Goal: Task Accomplishment & Management: Use online tool/utility

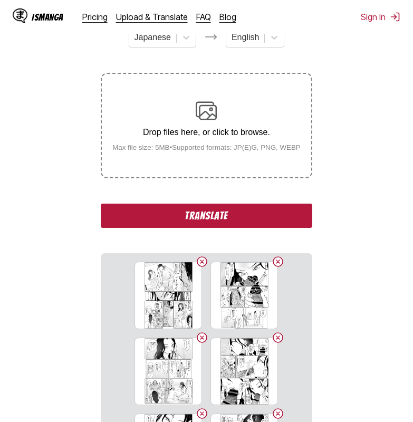
scroll to position [161, 0]
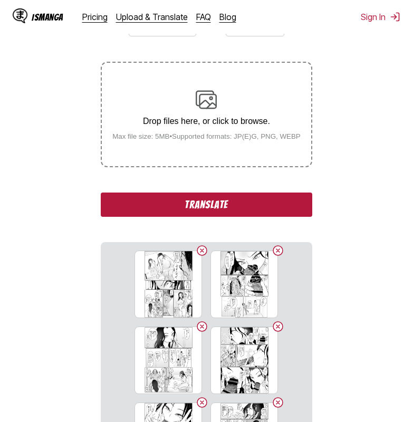
click at [214, 208] on button "Translate" at bounding box center [206, 205] width 211 height 24
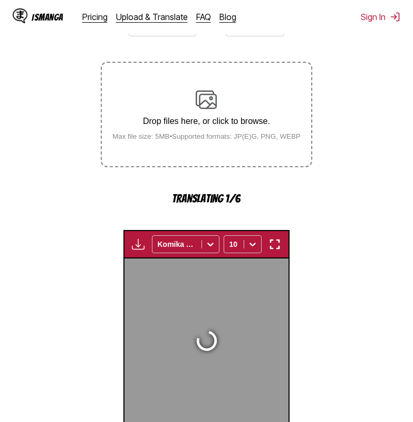
scroll to position [331, 0]
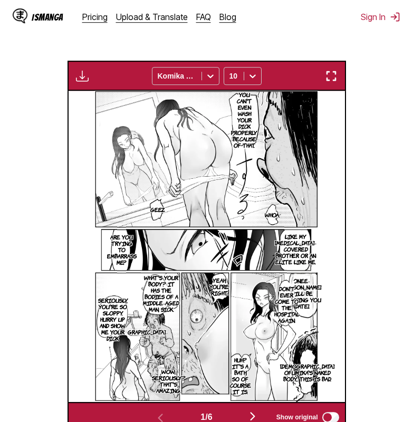
click at [334, 80] on img "button" at bounding box center [331, 76] width 13 height 13
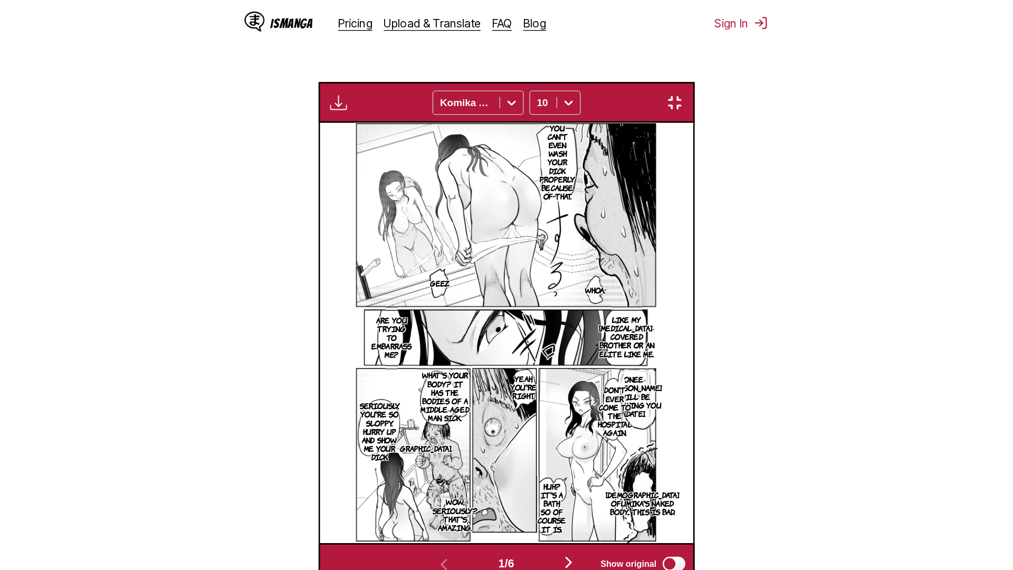
scroll to position [111, 0]
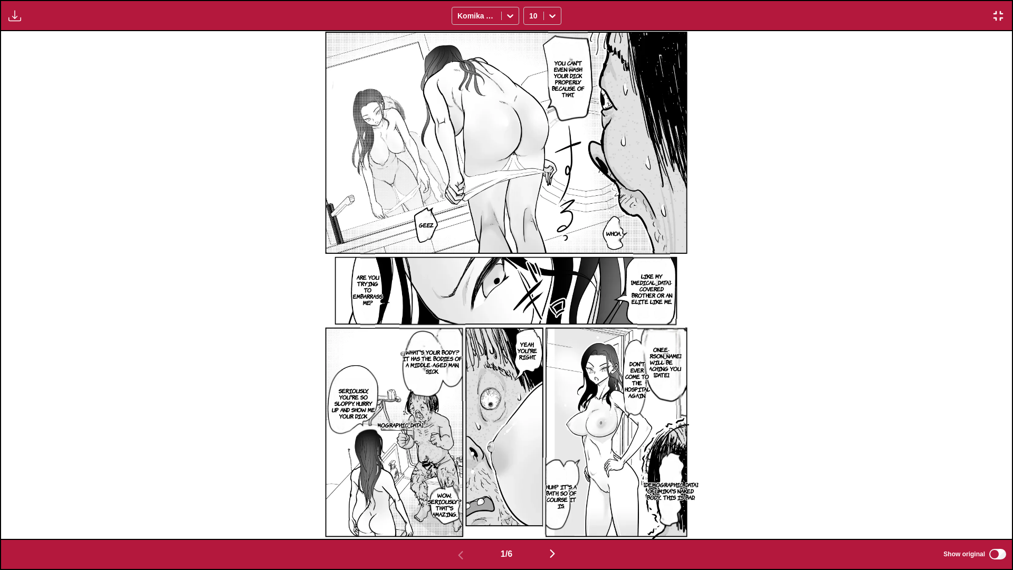
click at [413, 359] on p "What's your body? It has the bodies of a middle-aged man, sick." at bounding box center [432, 362] width 66 height 30
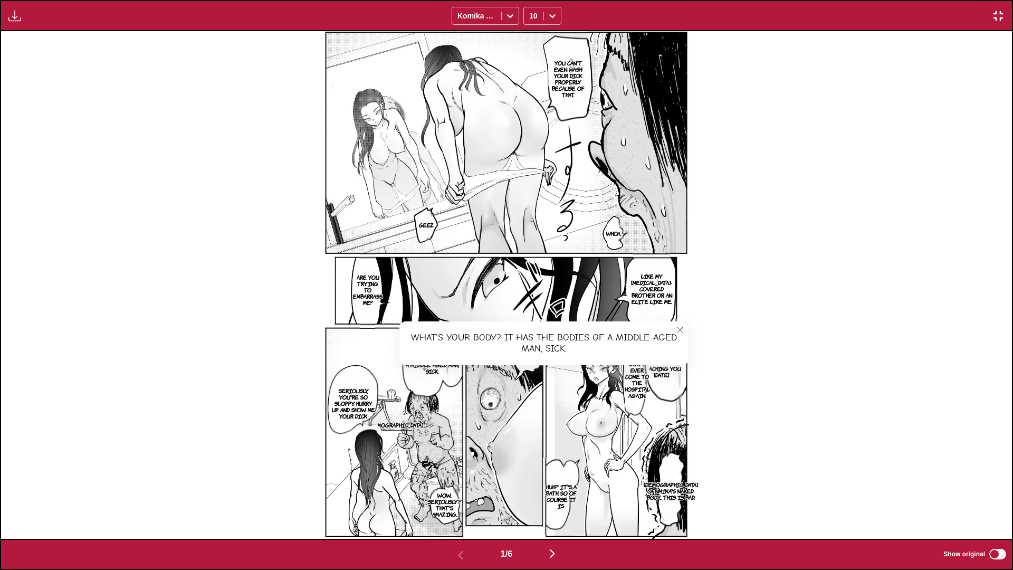
click at [413, 422] on img "button" at bounding box center [552, 553] width 13 height 13
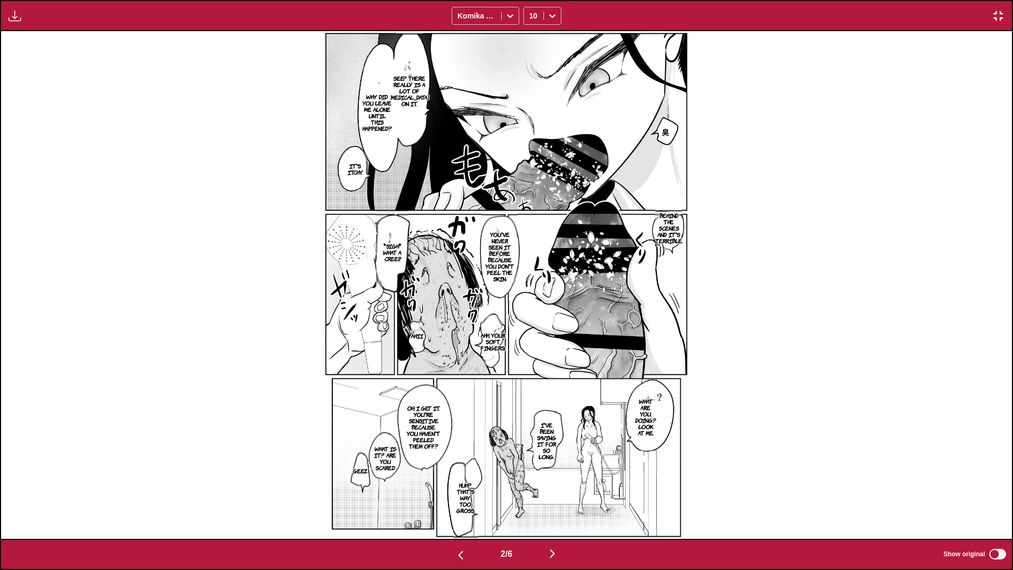
click at [413, 422] on img "button" at bounding box center [552, 553] width 13 height 13
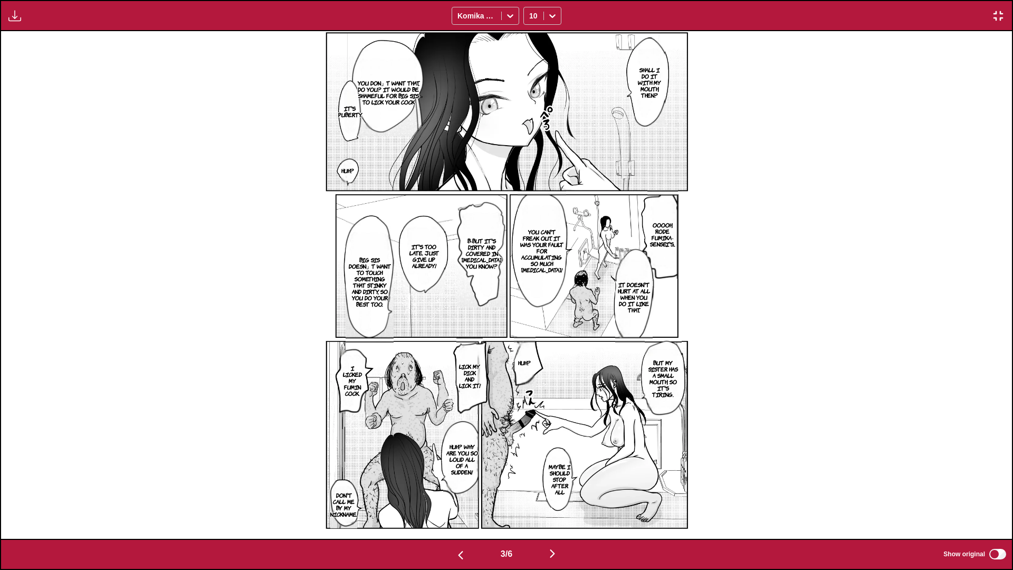
click at [390, 83] on p "You don」t want that, do you? It would be shameful for Big Sis to lick your cock" at bounding box center [388, 93] width 73 height 30
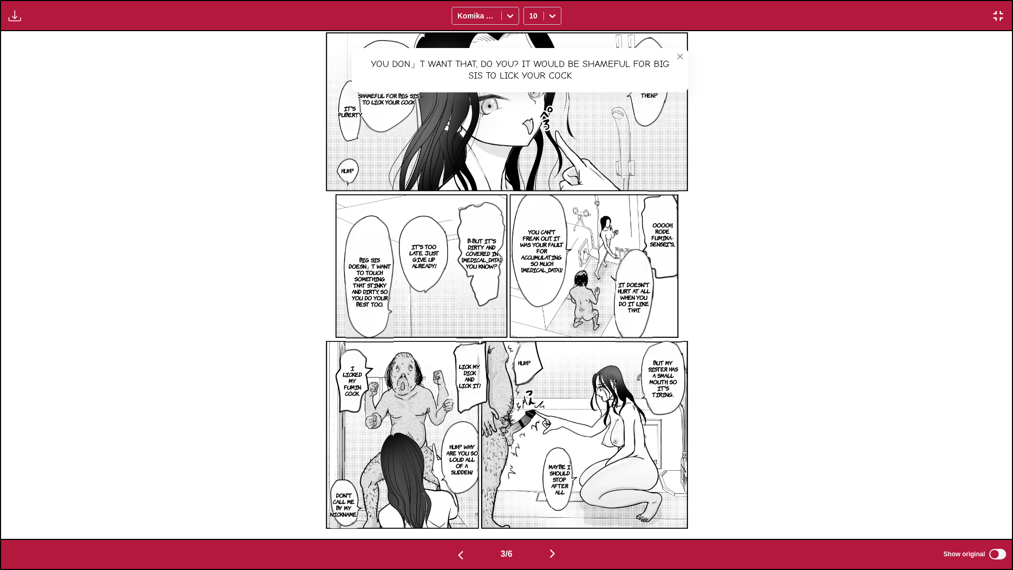
click at [413, 242] on p "Ooooh, Rode Fumika-sensei's..." at bounding box center [662, 235] width 31 height 30
click at [413, 290] on p "It doesn't hurt at all when you do it like that." at bounding box center [633, 297] width 37 height 36
click at [413, 258] on icon "close-tooltip" at bounding box center [679, 255] width 7 height 7
click at [413, 422] on img "button" at bounding box center [552, 553] width 13 height 13
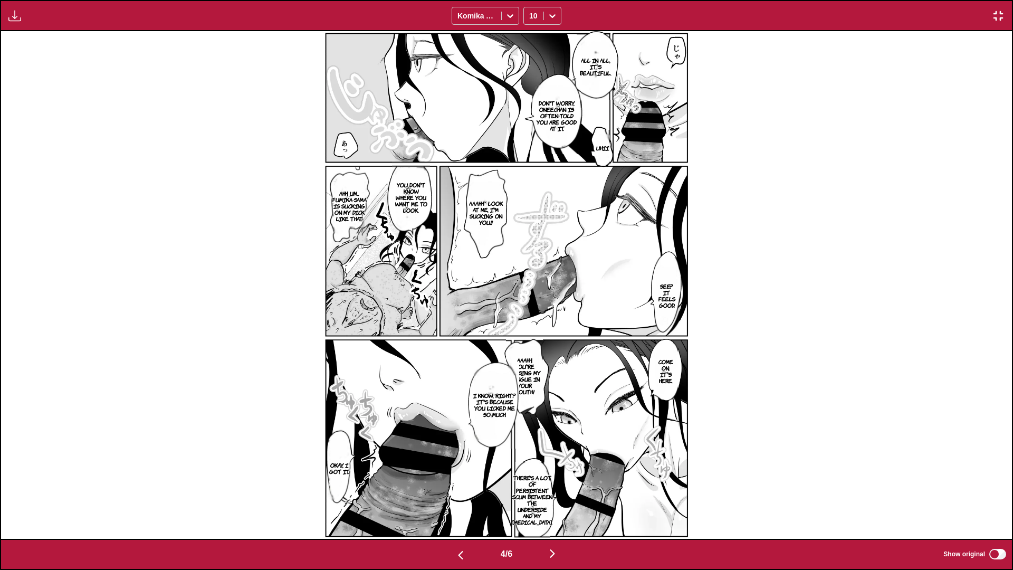
click at [413, 385] on p "Aaahh, you're teasing my tongue in your mouth!" at bounding box center [524, 376] width 37 height 42
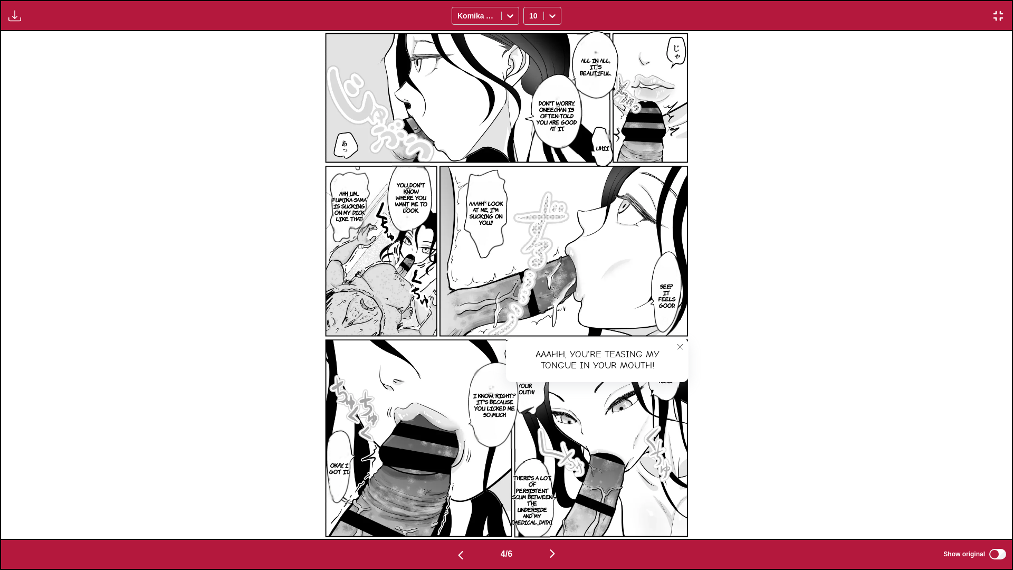
click at [413, 422] on img "button" at bounding box center [552, 553] width 13 height 13
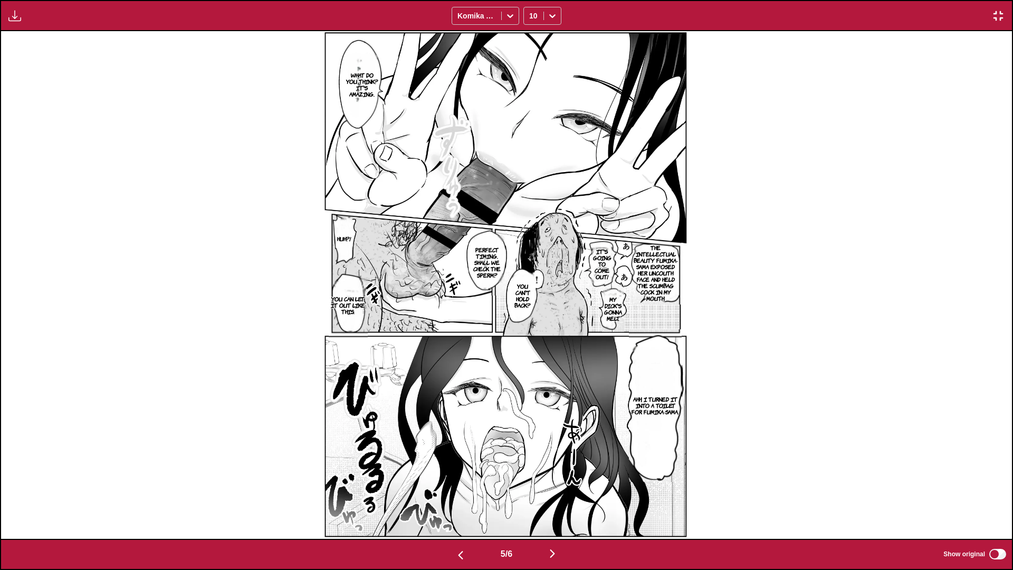
click at [413, 422] on img "button" at bounding box center [552, 553] width 13 height 13
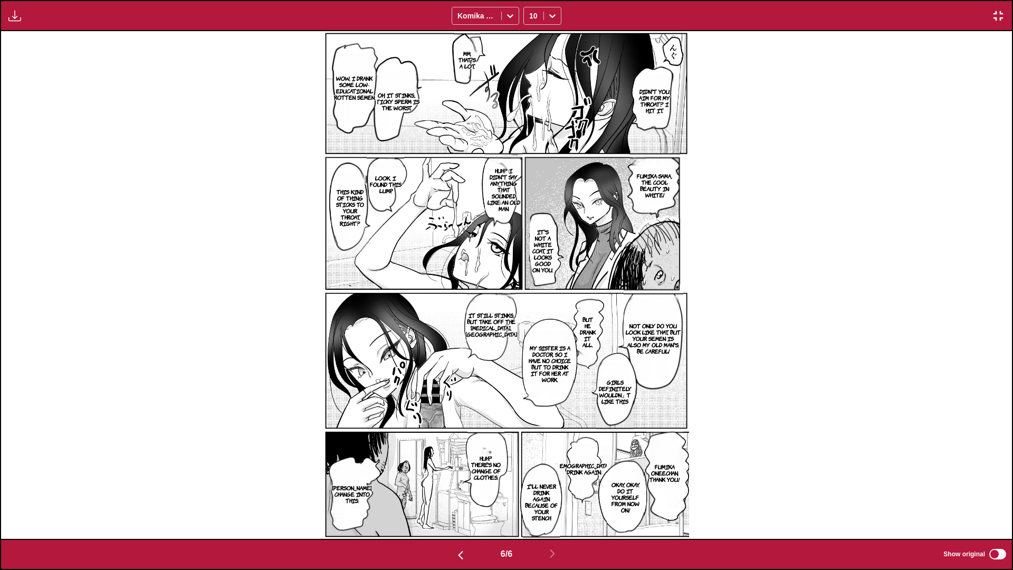
click at [413, 12] on img "button" at bounding box center [998, 15] width 13 height 13
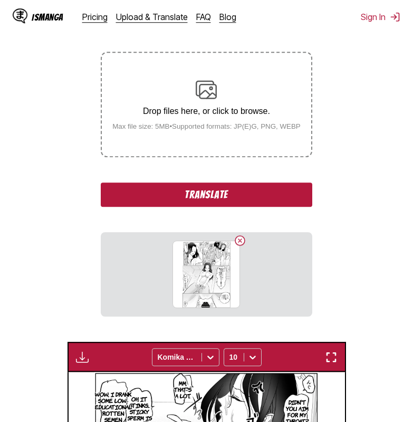
scroll to position [221, 0]
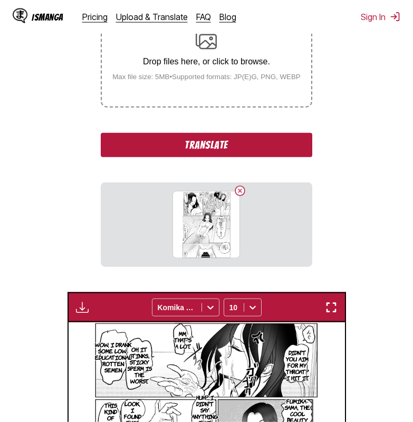
click at [189, 145] on button "Translate" at bounding box center [206, 145] width 211 height 24
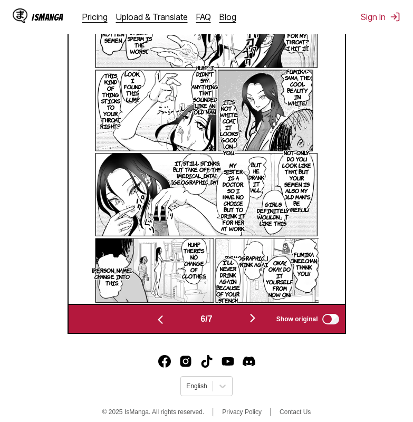
scroll to position [441, 0]
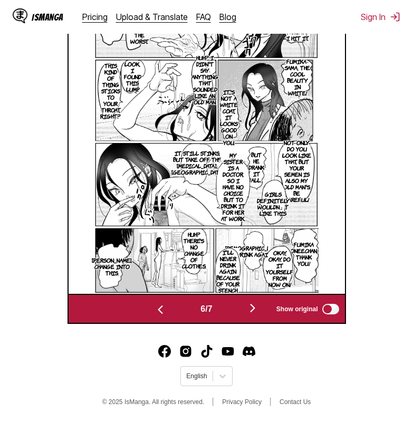
click at [255, 309] on img "button" at bounding box center [252, 308] width 13 height 13
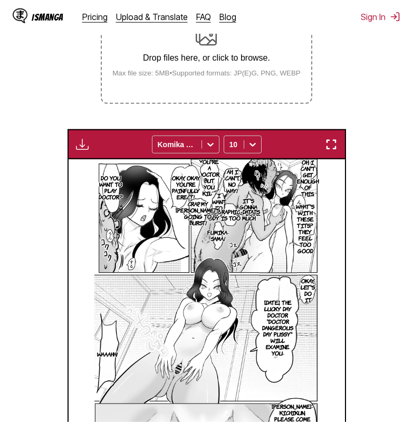
scroll to position [224, 0]
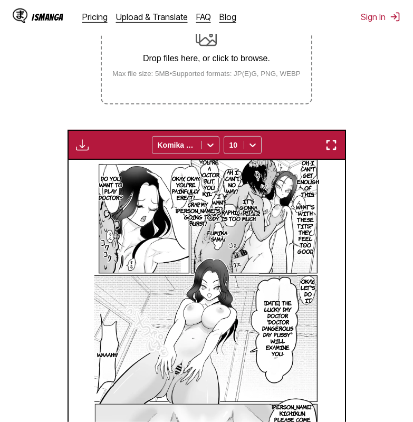
click at [331, 149] on img "button" at bounding box center [331, 145] width 13 height 13
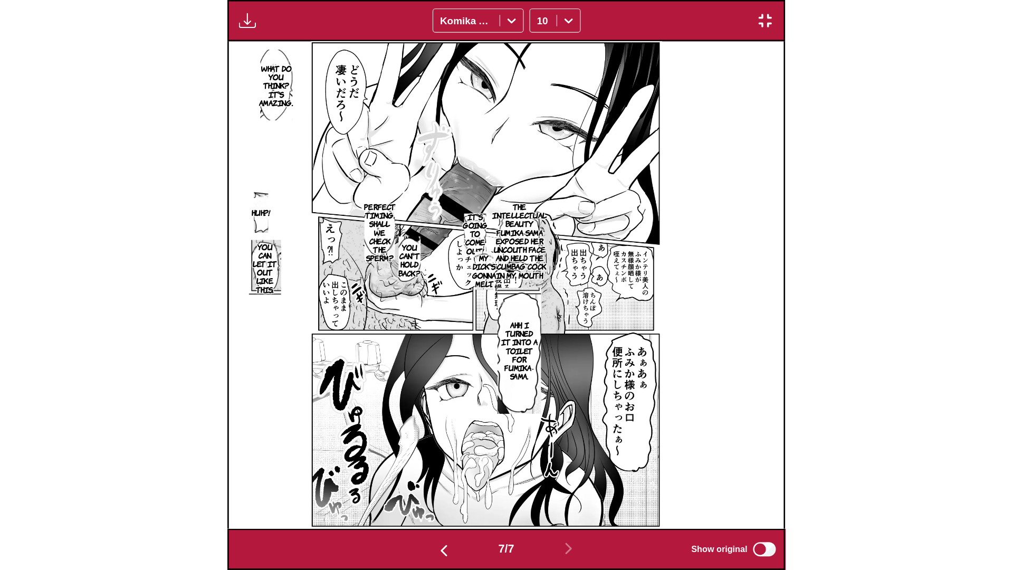
scroll to position [0, 6066]
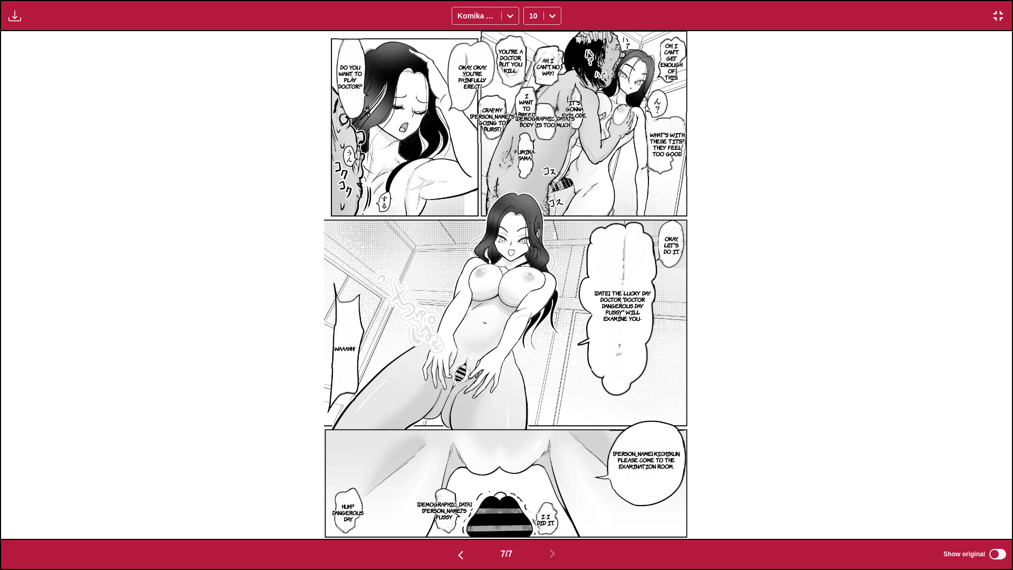
click at [413, 21] on img "button" at bounding box center [998, 15] width 13 height 13
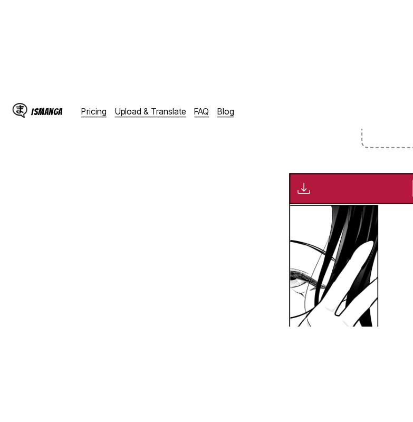
scroll to position [0, 1659]
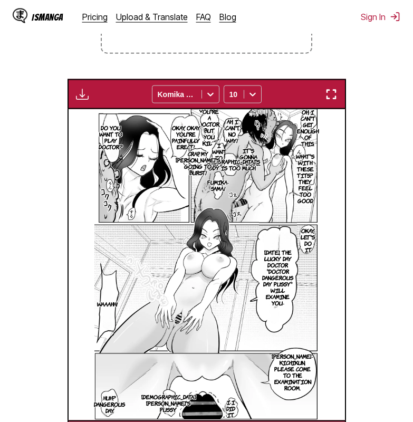
click at [111, 137] on p "Do you want to play doctor?" at bounding box center [111, 137] width 28 height 30
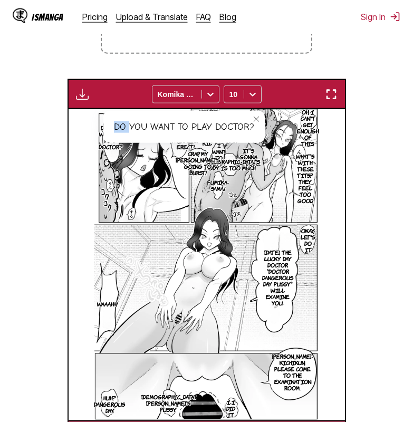
click at [111, 138] on div "Do you want to play doctor?" at bounding box center [183, 127] width 161 height 33
drag, startPoint x: 129, startPoint y: 127, endPoint x: 135, endPoint y: 128, distance: 6.4
click at [129, 127] on div "Do you want to play doctor?" at bounding box center [183, 127] width 161 height 33
drag, startPoint x: 132, startPoint y: 126, endPoint x: 169, endPoint y: 123, distance: 37.0
click at [169, 123] on div "Do you want to play doctor?" at bounding box center [183, 127] width 161 height 33
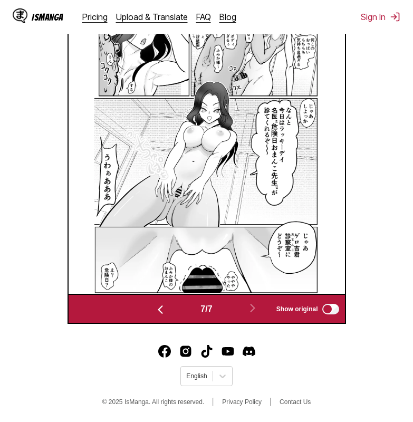
scroll to position [295, 0]
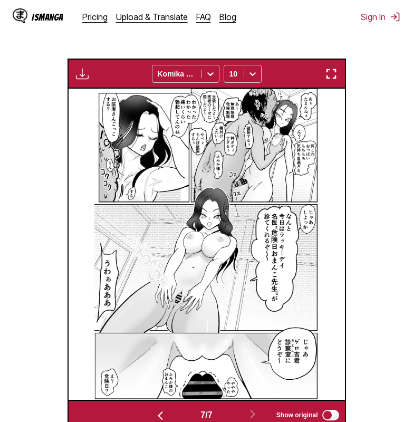
click at [187, 118] on img at bounding box center [206, 244] width 224 height 311
click at [177, 110] on img at bounding box center [206, 244] width 224 height 311
